Goal: Information Seeking & Learning: Find specific page/section

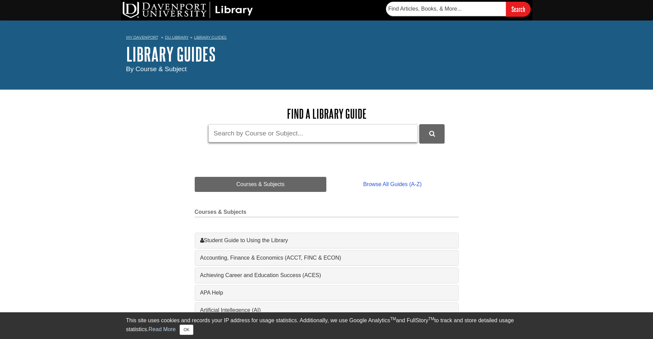
click at [312, 138] on input "Guide Search Terms" at bounding box center [312, 133] width 209 height 18
type input "mergent"
click at [419, 124] on button "DU Library Guides Search" at bounding box center [431, 133] width 25 height 19
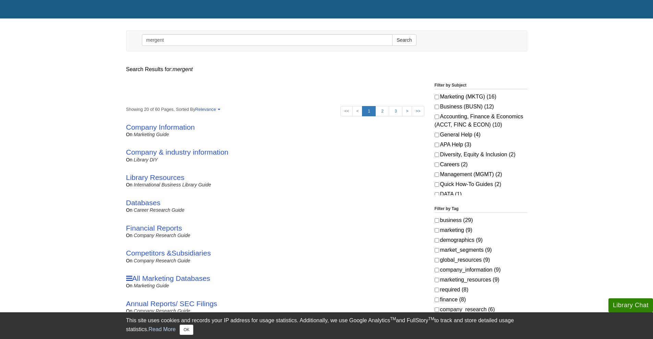
scroll to position [69, 0]
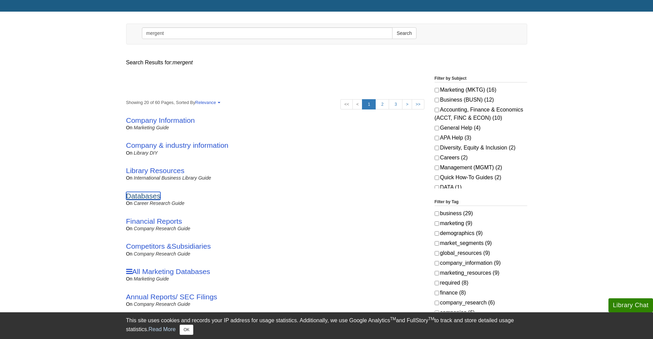
click at [139, 194] on link "Databases" at bounding box center [143, 196] width 34 height 8
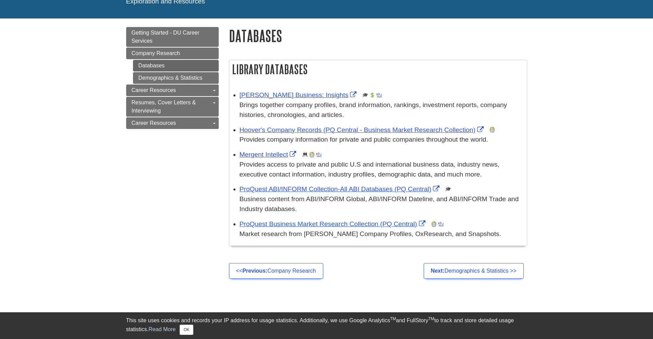
scroll to position [69, 0]
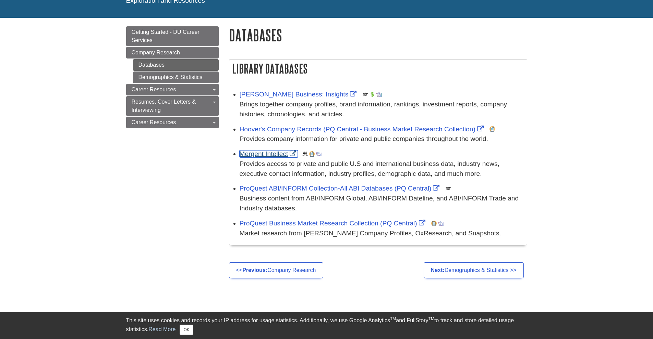
click at [248, 155] on link "Mergent Intellect" at bounding box center [268, 153] width 59 height 7
